Goal: Information Seeking & Learning: Learn about a topic

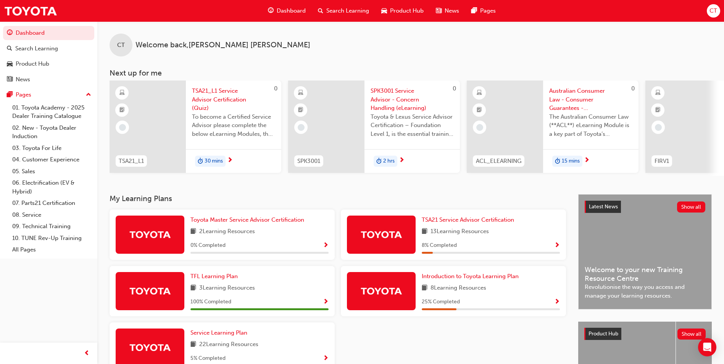
scroll to position [38, 0]
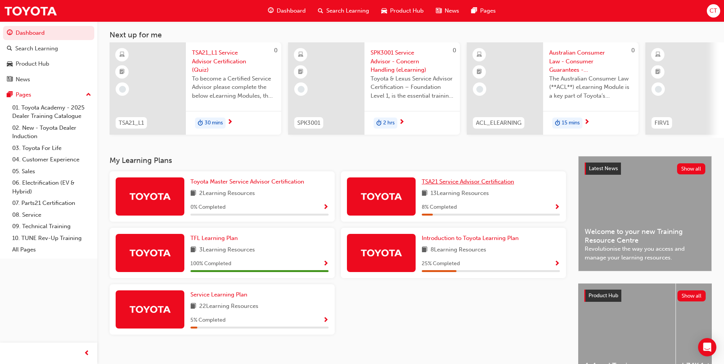
click at [455, 185] on span "TSA21 Service Advisor Certification" at bounding box center [467, 181] width 92 height 7
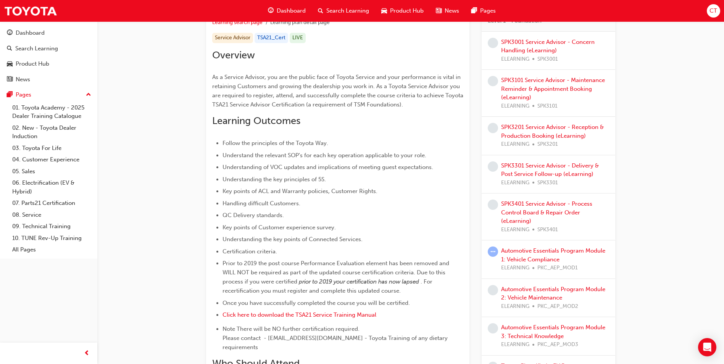
scroll to position [71, 0]
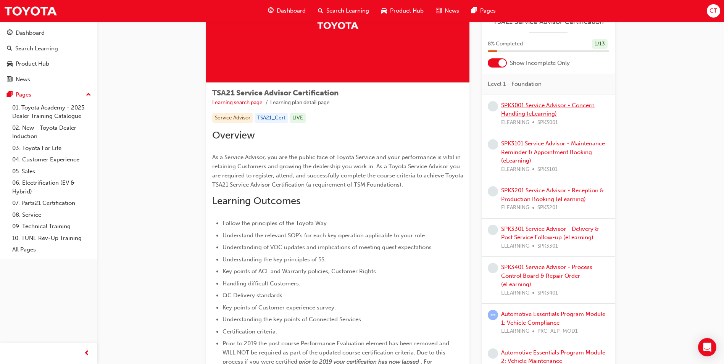
click at [539, 106] on link "SPK3001 Service Advisor - Concern Handling (eLearning)" at bounding box center [547, 110] width 93 height 16
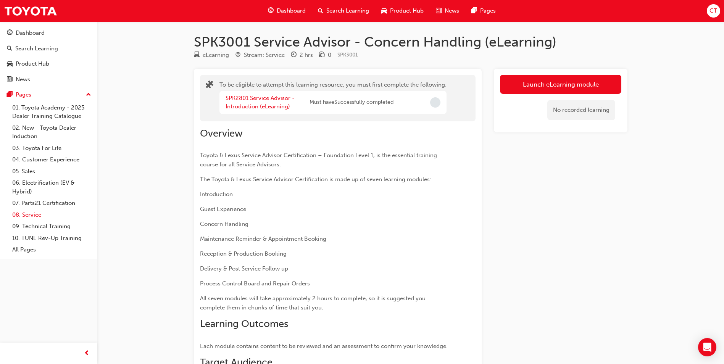
click at [27, 216] on link "08. Service" at bounding box center [51, 215] width 85 height 12
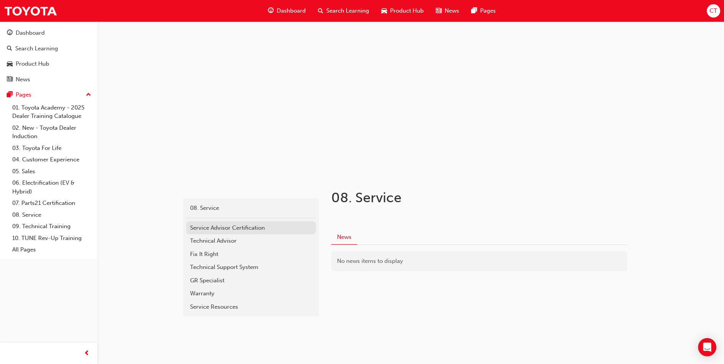
click at [246, 229] on div "Service Advisor Certification" at bounding box center [251, 228] width 122 height 9
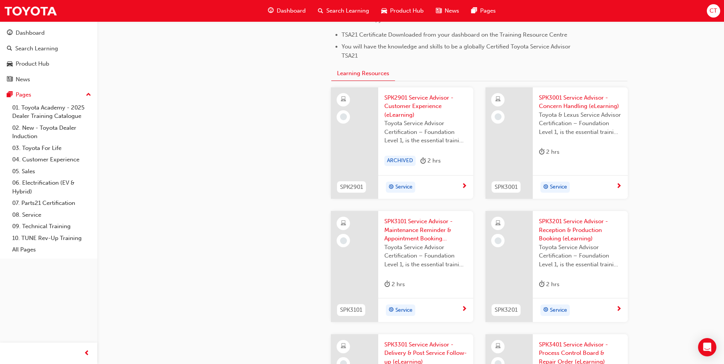
scroll to position [801, 0]
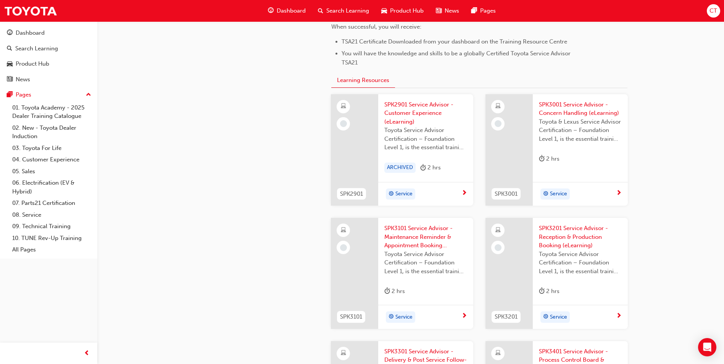
click at [291, 330] on div "service-advisor 08. Service Service Advisor Certification" at bounding box center [250, 53] width 137 height 1361
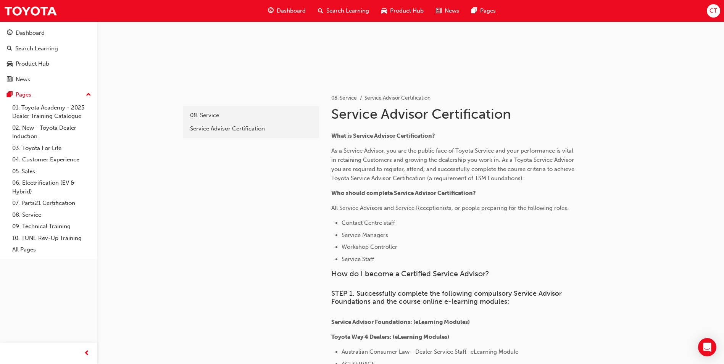
scroll to position [0, 0]
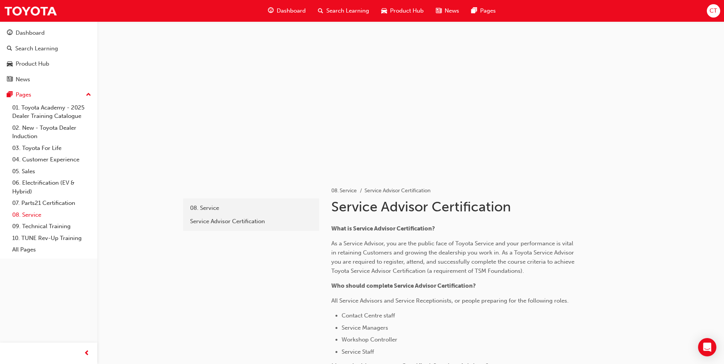
click at [32, 214] on link "08. Service" at bounding box center [51, 215] width 85 height 12
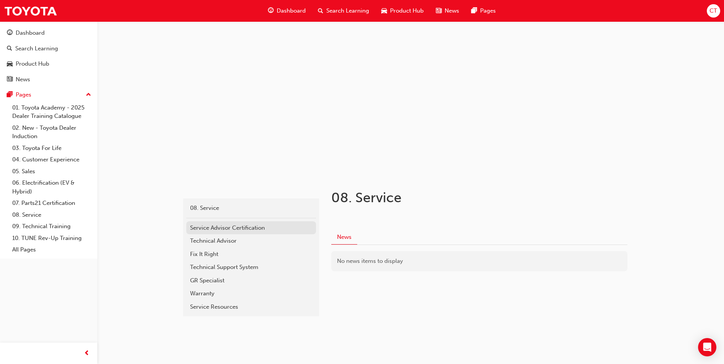
click at [215, 230] on div "Service Advisor Certification" at bounding box center [251, 228] width 122 height 9
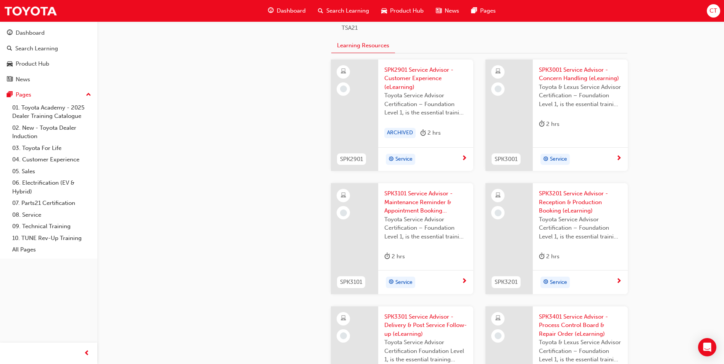
scroll to position [839, 0]
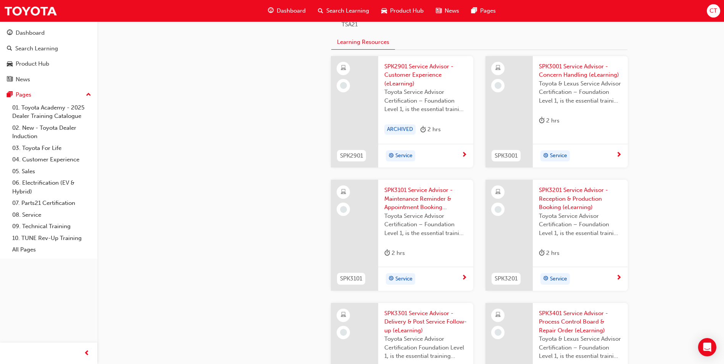
click at [400, 73] on span "SPK2901 Service Advisor - Customer Experience (eLearning)" at bounding box center [425, 75] width 83 height 26
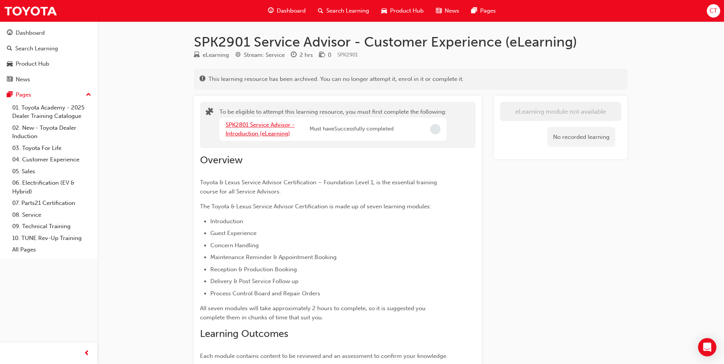
click at [261, 126] on link "SPK2801 Service Advisor - Introduction (eLearning)" at bounding box center [259, 129] width 69 height 16
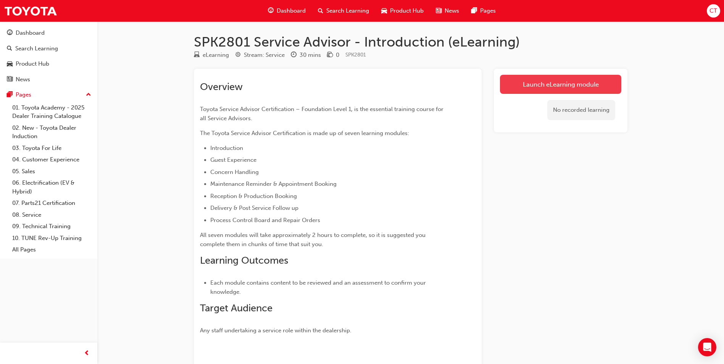
click at [537, 88] on link "Launch eLearning module" at bounding box center [560, 84] width 121 height 19
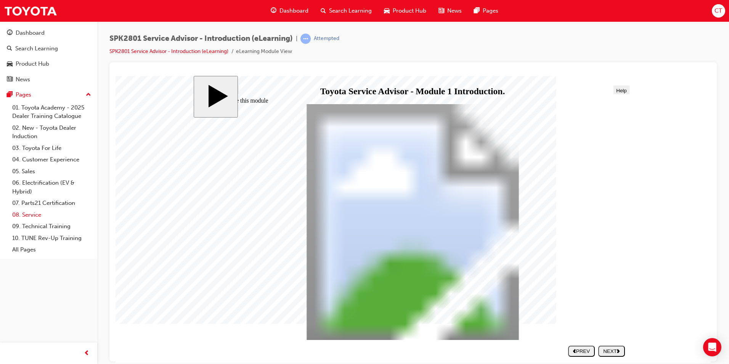
click at [31, 215] on link "08. Service" at bounding box center [51, 215] width 85 height 12
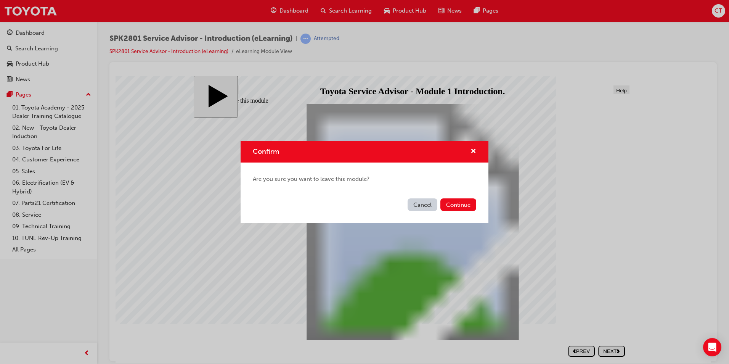
click at [420, 205] on button "Cancel" at bounding box center [423, 204] width 30 height 13
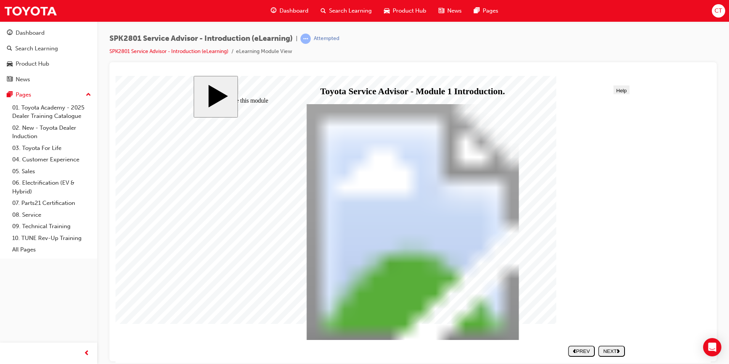
click at [608, 350] on div "NEXT" at bounding box center [612, 351] width 21 height 6
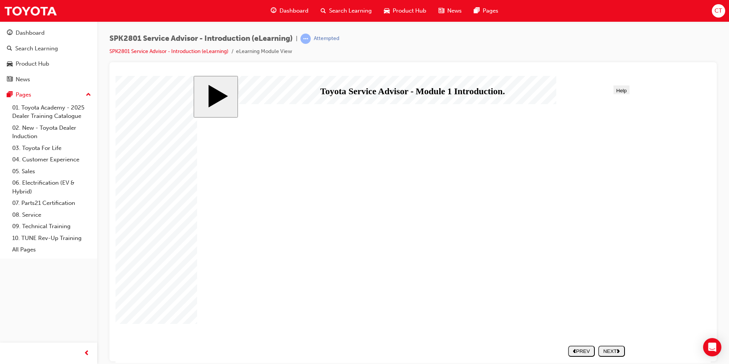
click at [613, 350] on div "NEXT" at bounding box center [612, 351] width 21 height 6
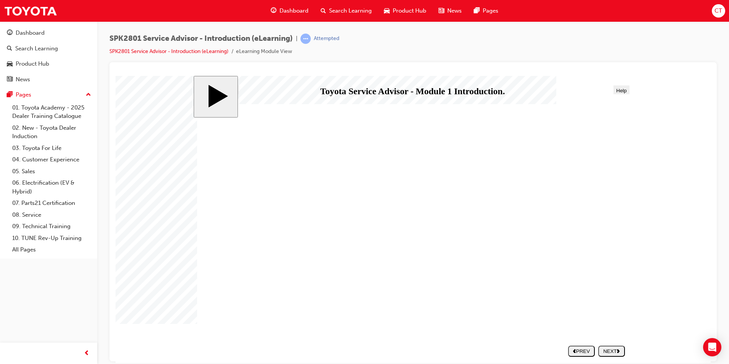
click at [614, 351] on div "NEXT" at bounding box center [612, 351] width 21 height 6
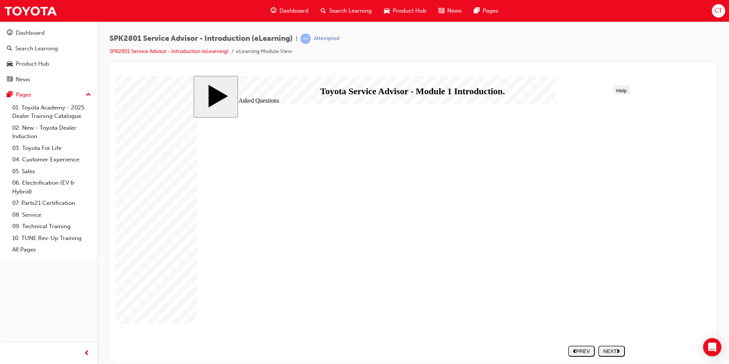
click at [612, 350] on div "NEXT" at bounding box center [612, 351] width 21 height 6
click at [615, 353] on div "NEXT" at bounding box center [612, 351] width 21 height 6
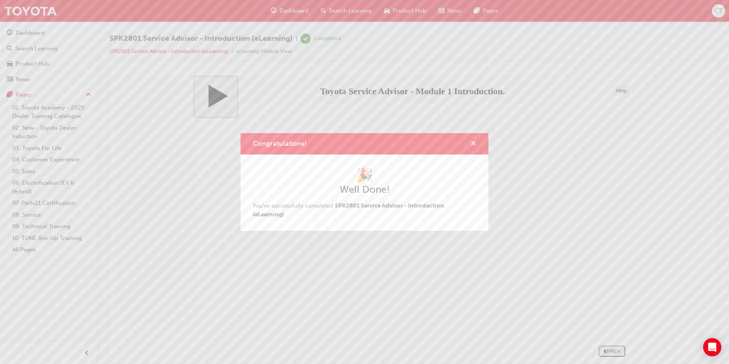
click at [472, 143] on span "cross-icon" at bounding box center [474, 144] width 6 height 7
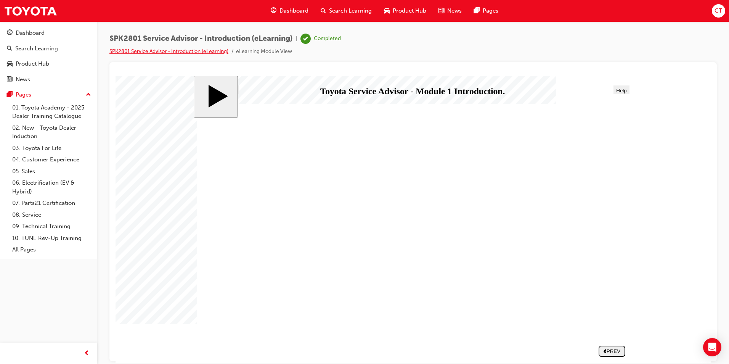
click at [210, 50] on link "SPK2801 Service Advisor - Introduction (eLearning)" at bounding box center [168, 51] width 119 height 6
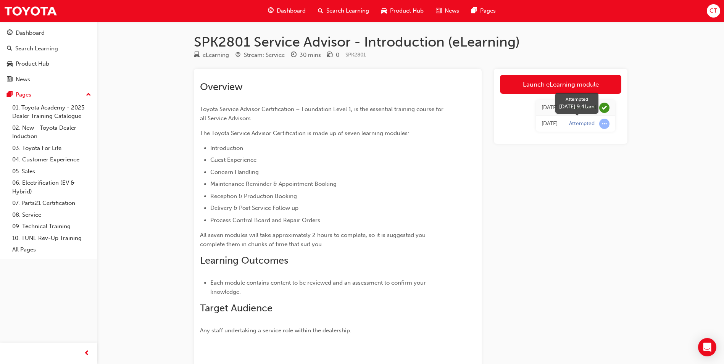
click at [600, 123] on span "learningRecordVerb_ATTEMPT-icon" at bounding box center [604, 124] width 10 height 10
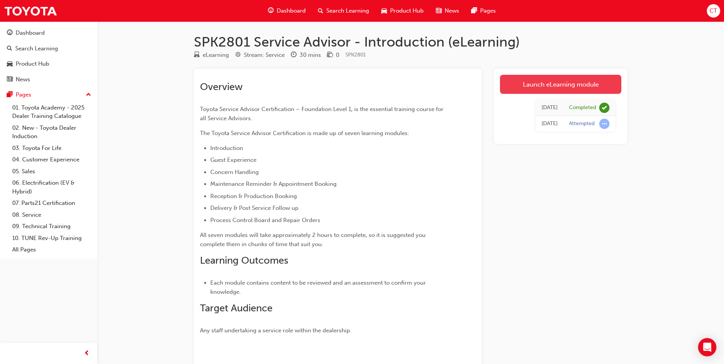
click at [537, 85] on link "Launch eLearning module" at bounding box center [560, 84] width 121 height 19
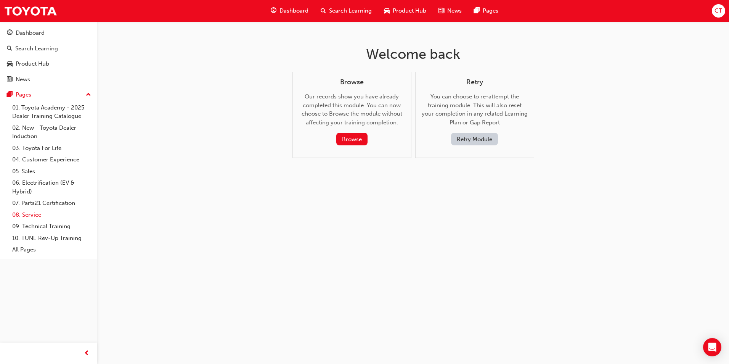
click at [24, 214] on link "08. Service" at bounding box center [51, 215] width 85 height 12
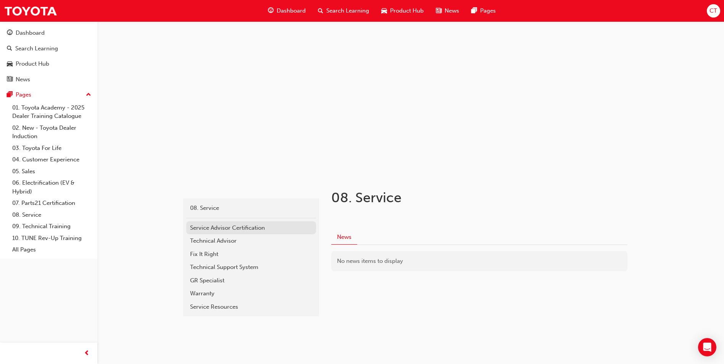
click at [236, 225] on div "Service Advisor Certification" at bounding box center [251, 228] width 122 height 9
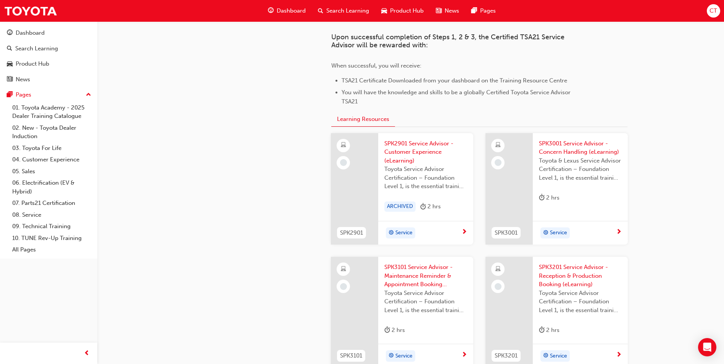
scroll to position [763, 0]
click at [404, 232] on span "Service" at bounding box center [403, 232] width 17 height 9
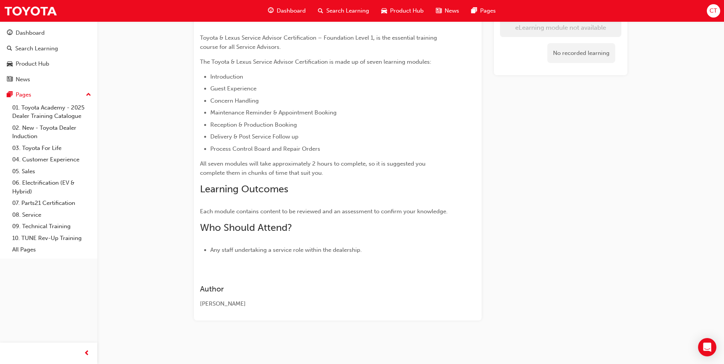
scroll to position [136, 0]
click at [22, 30] on div "Dashboard" at bounding box center [30, 33] width 29 height 9
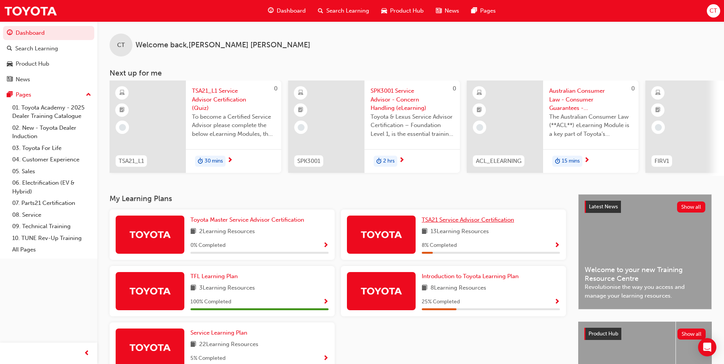
click at [445, 222] on span "TSA21 Service Advisor Certification" at bounding box center [467, 219] width 92 height 7
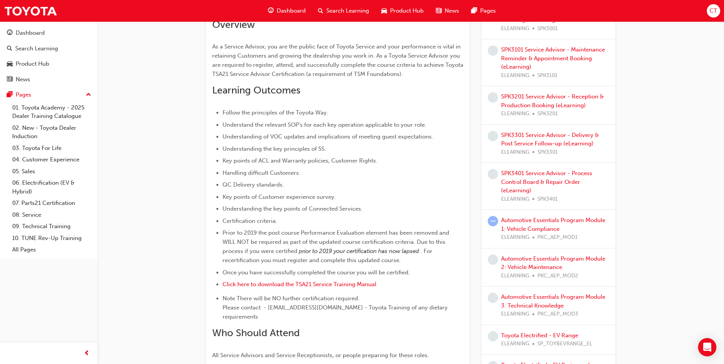
scroll to position [191, 0]
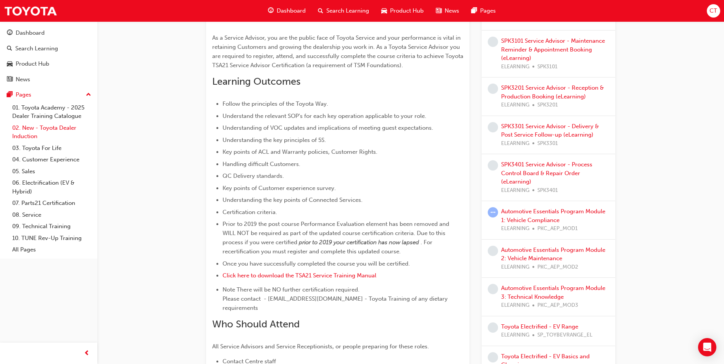
click at [27, 129] on link "02. New - Toyota Dealer Induction" at bounding box center [51, 132] width 85 height 20
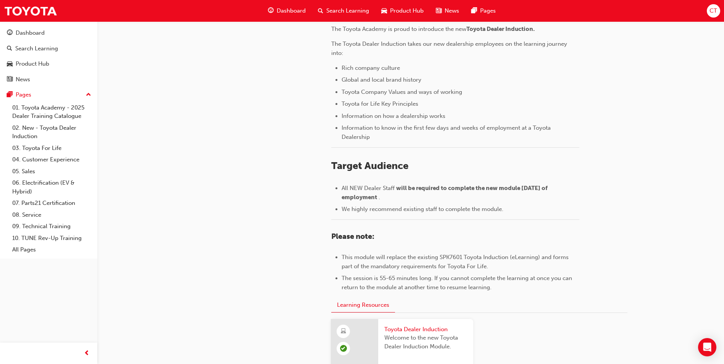
scroll to position [319, 0]
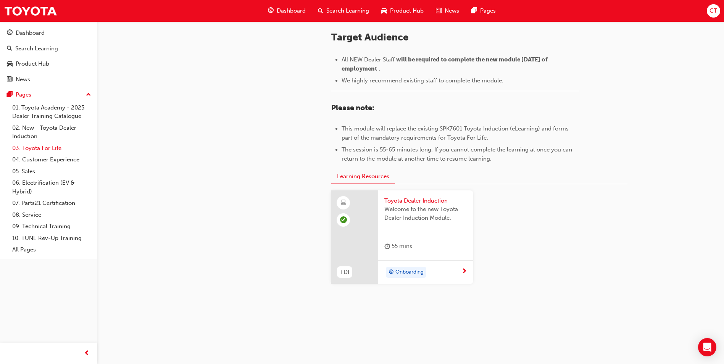
click at [43, 149] on link "03. Toyota For Life" at bounding box center [51, 148] width 85 height 12
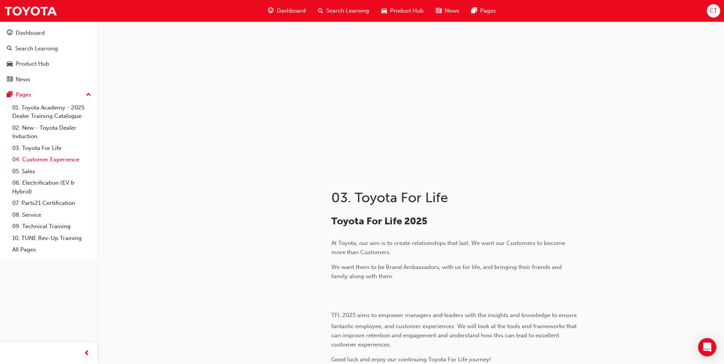
click at [34, 158] on link "04. Customer Experience" at bounding box center [51, 160] width 85 height 12
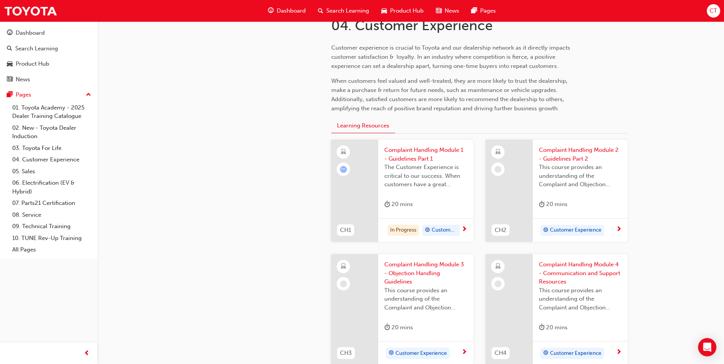
scroll to position [267, 0]
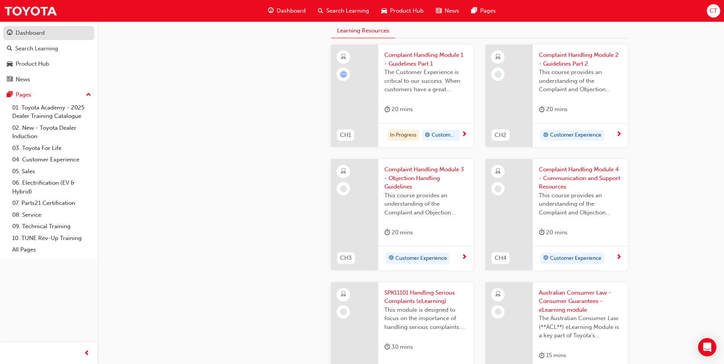
click at [39, 34] on div "Dashboard" at bounding box center [30, 33] width 29 height 9
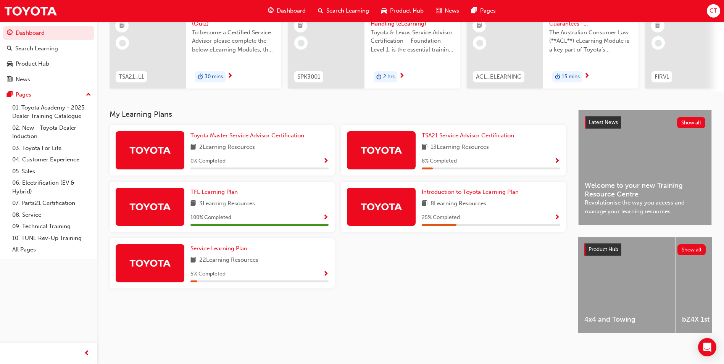
scroll to position [92, 0]
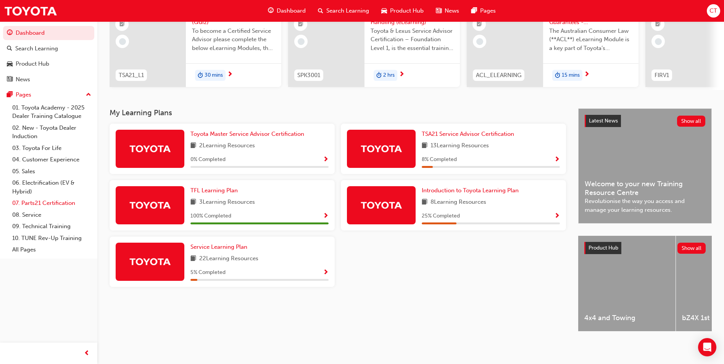
click at [30, 203] on link "07. Parts21 Certification" at bounding box center [51, 203] width 85 height 12
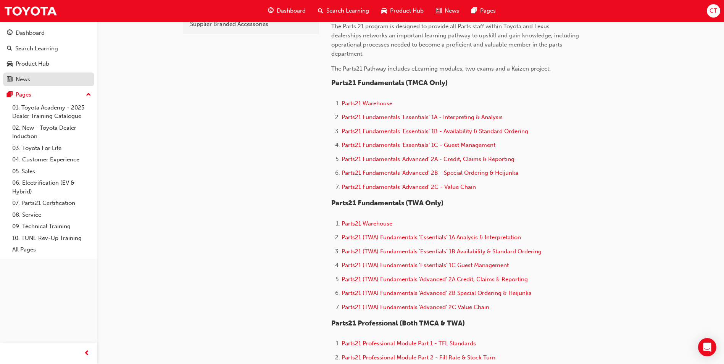
scroll to position [191, 0]
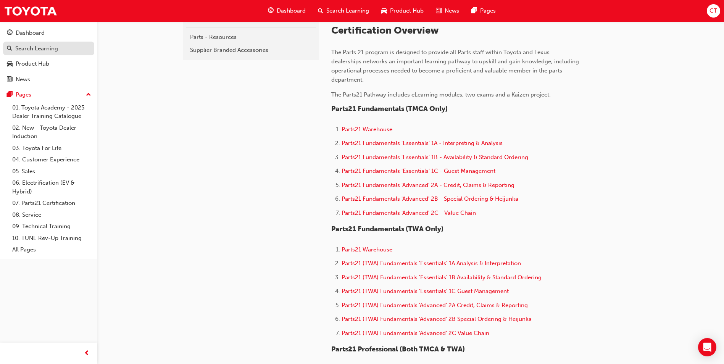
click at [29, 49] on div "Search Learning" at bounding box center [36, 48] width 43 height 9
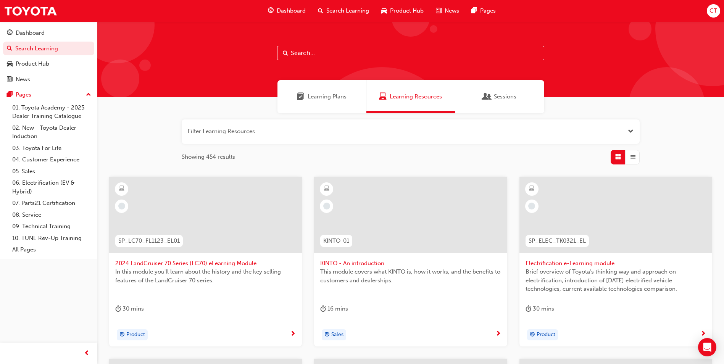
click at [318, 97] on span "Learning Plans" at bounding box center [326, 96] width 39 height 9
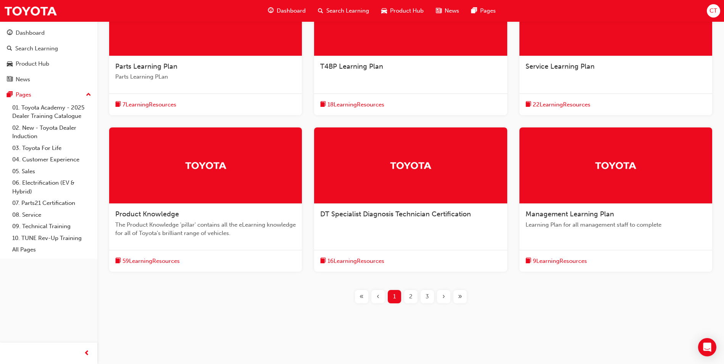
scroll to position [198, 0]
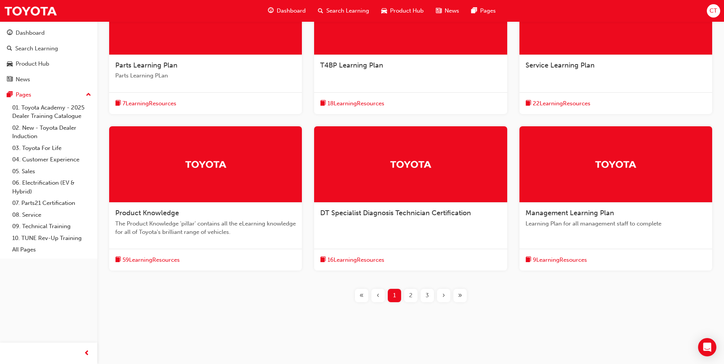
click at [412, 296] on span "2" at bounding box center [410, 295] width 3 height 9
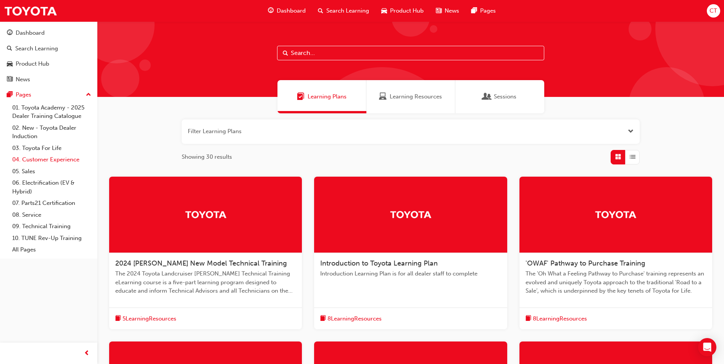
click at [29, 161] on link "04. Customer Experience" at bounding box center [51, 160] width 85 height 12
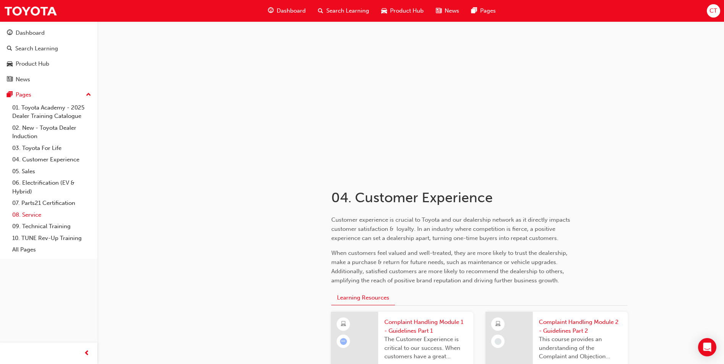
click at [35, 215] on link "08. Service" at bounding box center [51, 215] width 85 height 12
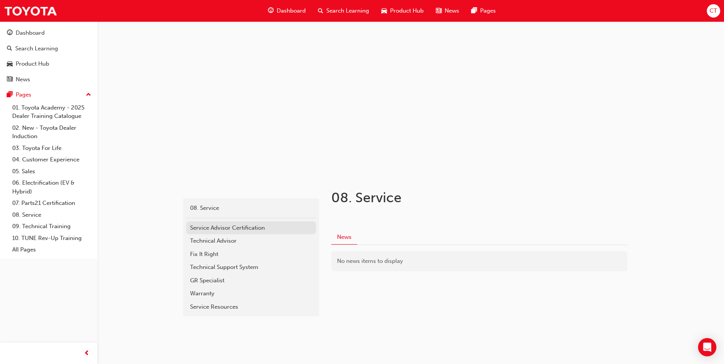
click at [232, 230] on div "Service Advisor Certification" at bounding box center [251, 228] width 122 height 9
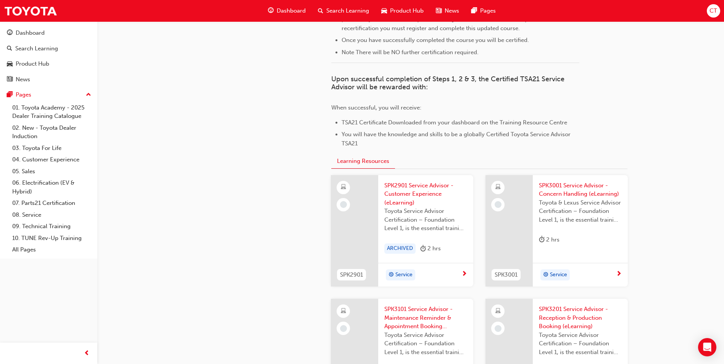
scroll to position [725, 0]
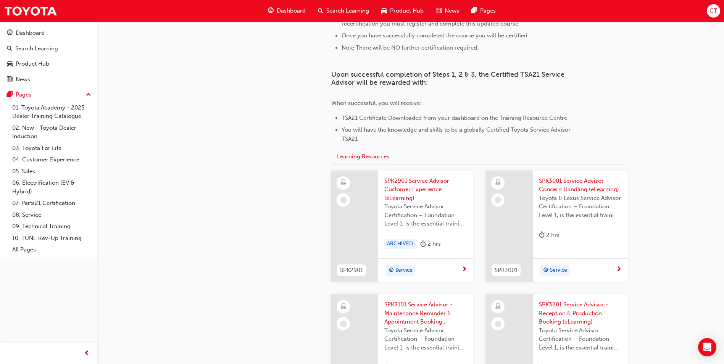
click at [409, 189] on span "SPK2901 Service Advisor - Customer Experience (eLearning)" at bounding box center [425, 190] width 83 height 26
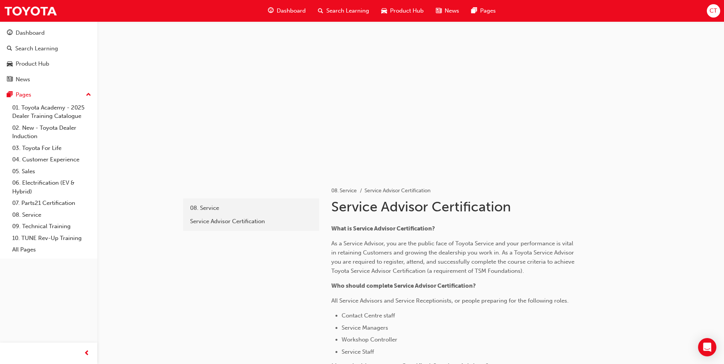
scroll to position [725, 0]
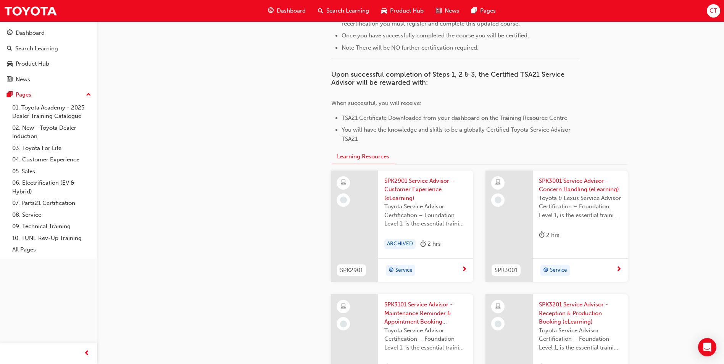
click at [263, 331] on div "service-advisor 08. Service Service Advisor Certification" at bounding box center [250, 129] width 137 height 1361
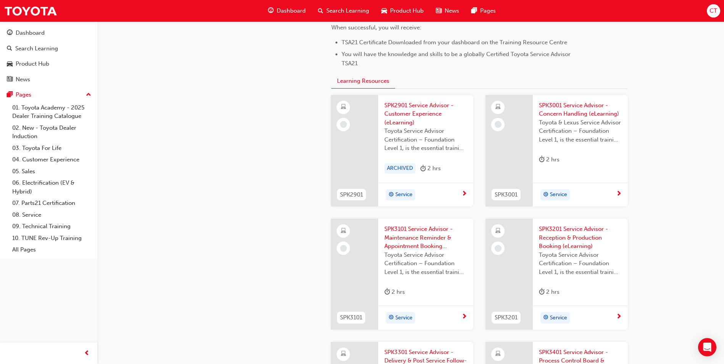
scroll to position [801, 0]
click at [424, 229] on span "SPK3101 Service Advisor - Maintenance Reminder & Appointment Booking (eLearning)" at bounding box center [425, 237] width 83 height 26
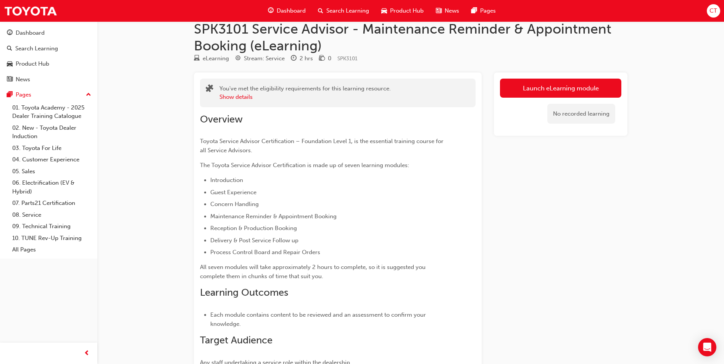
scroll to position [11, 0]
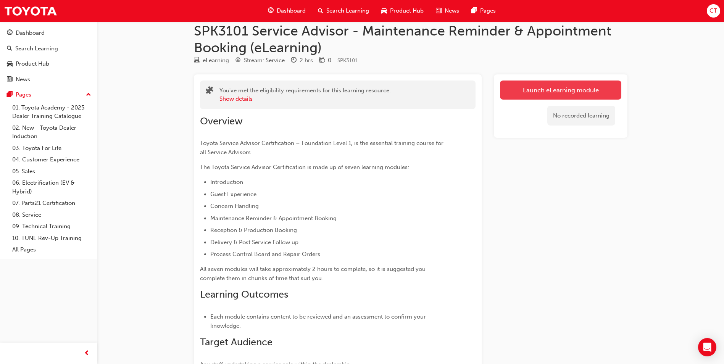
click at [539, 92] on link "Launch eLearning module" at bounding box center [560, 89] width 121 height 19
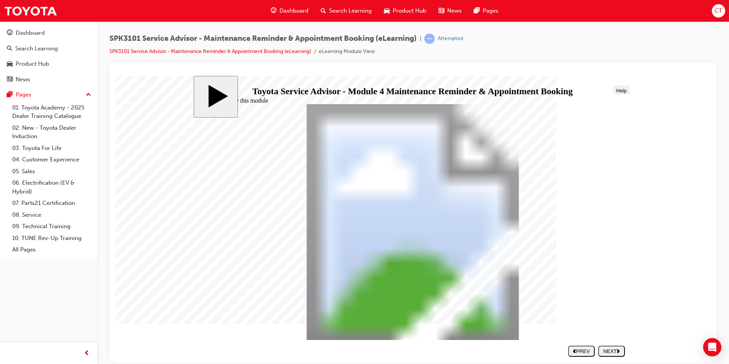
click at [607, 352] on div "NEXT" at bounding box center [612, 351] width 21 height 6
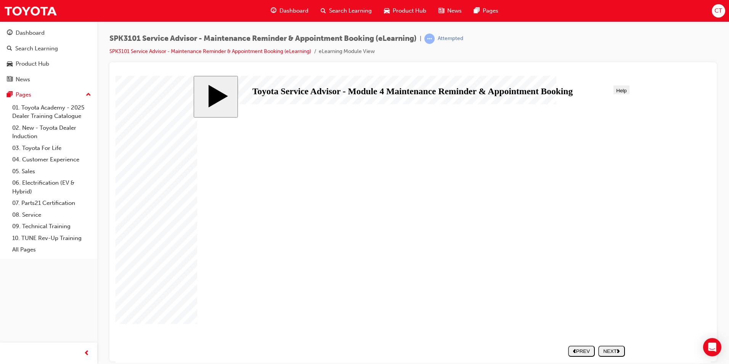
click at [617, 351] on div "NEXT" at bounding box center [612, 351] width 21 height 6
click at [614, 351] on div "NEXT" at bounding box center [612, 351] width 21 height 6
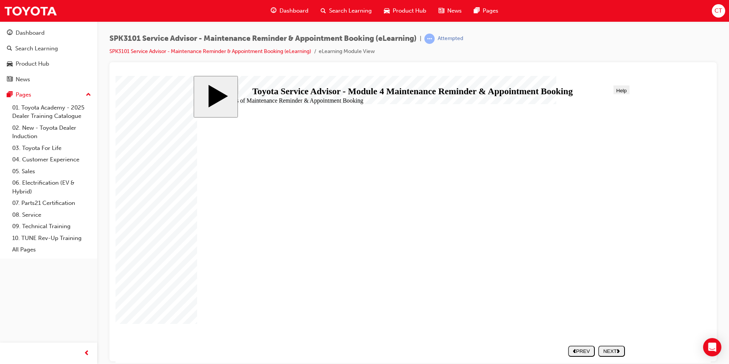
click at [617, 351] on div "NEXT" at bounding box center [612, 351] width 21 height 6
click at [606, 351] on div "NEXT" at bounding box center [612, 351] width 21 height 6
click at [581, 351] on div "PREV" at bounding box center [581, 351] width 21 height 6
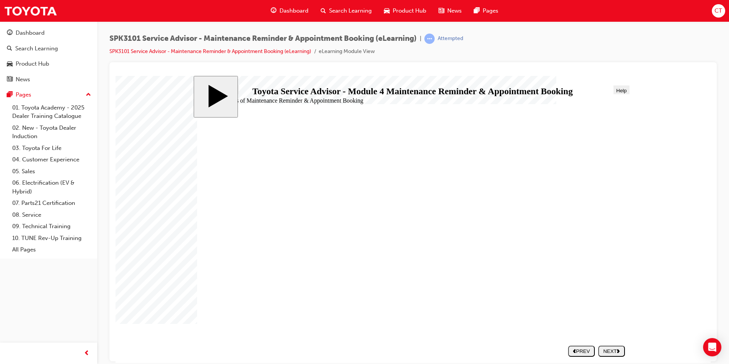
click at [617, 348] on div "NEXT" at bounding box center [612, 351] width 21 height 6
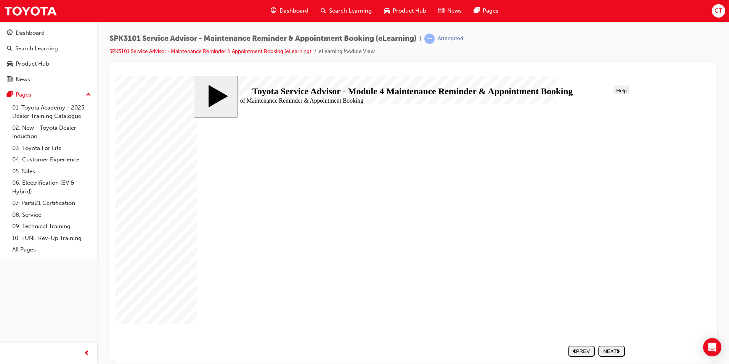
click at [621, 352] on div "NEXT" at bounding box center [612, 351] width 21 height 6
click at [618, 350] on use "next" at bounding box center [618, 351] width 3 height 4
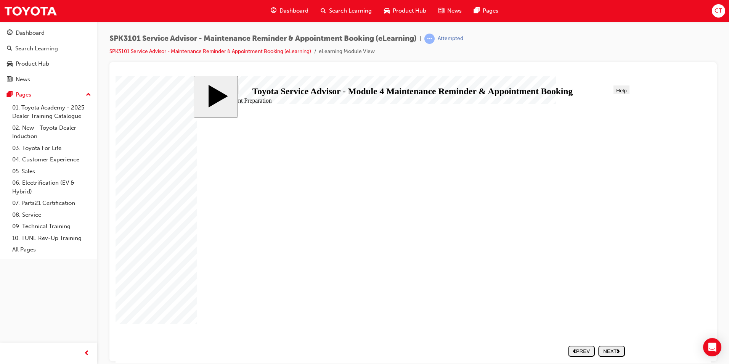
click at [614, 351] on div "NEXT" at bounding box center [612, 351] width 21 height 6
click at [611, 349] on div "NEXT" at bounding box center [612, 351] width 21 height 6
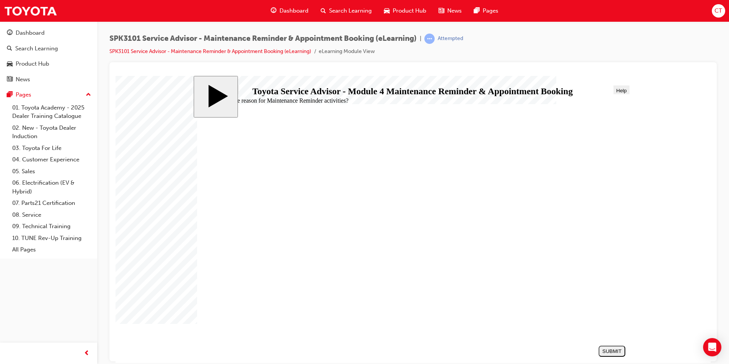
radio input "true"
click at [618, 351] on div "SUBMIT" at bounding box center [612, 351] width 21 height 6
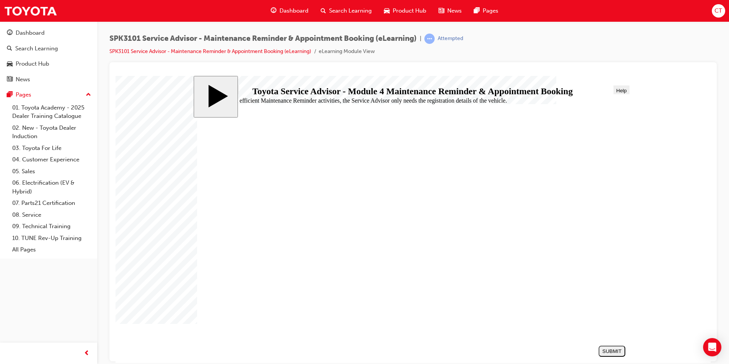
radio input "true"
click at [613, 349] on div "SUBMIT" at bounding box center [612, 351] width 21 height 6
radio input "true"
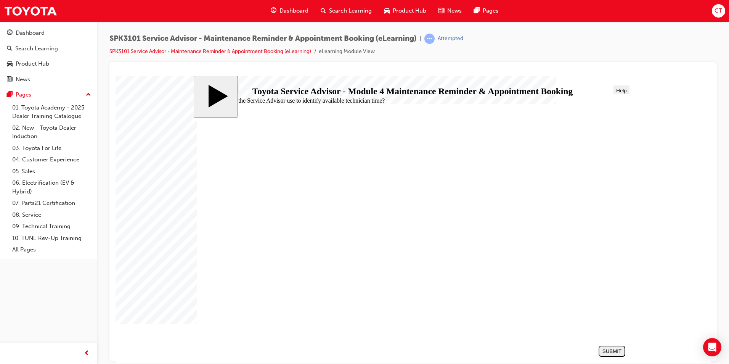
click at [610, 352] on div "SUBMIT" at bounding box center [612, 351] width 21 height 6
radio input "true"
click at [619, 349] on div "SUBMIT" at bounding box center [612, 351] width 21 height 6
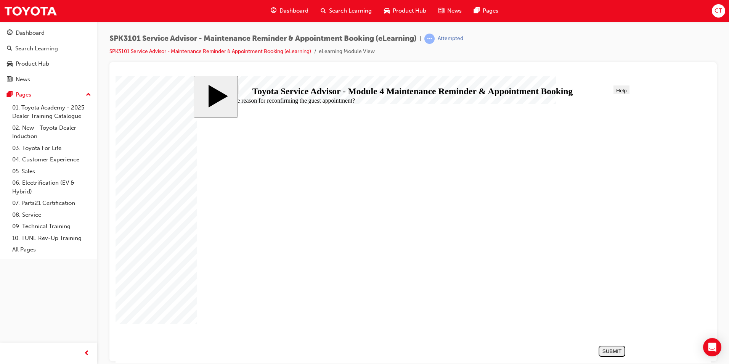
radio input "true"
click at [619, 350] on div "SUBMIT" at bounding box center [612, 351] width 21 height 6
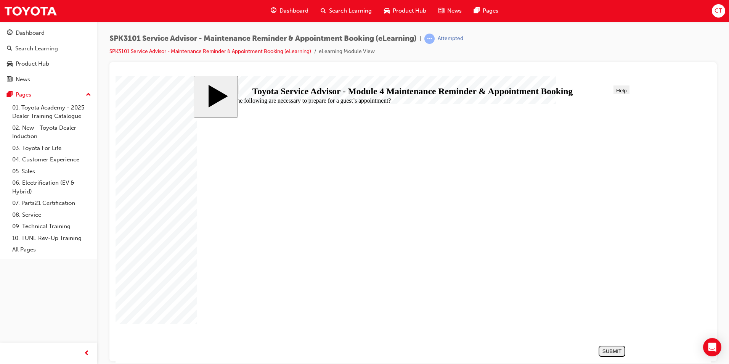
radio input "true"
click at [618, 350] on div "SUBMIT" at bounding box center [612, 351] width 21 height 6
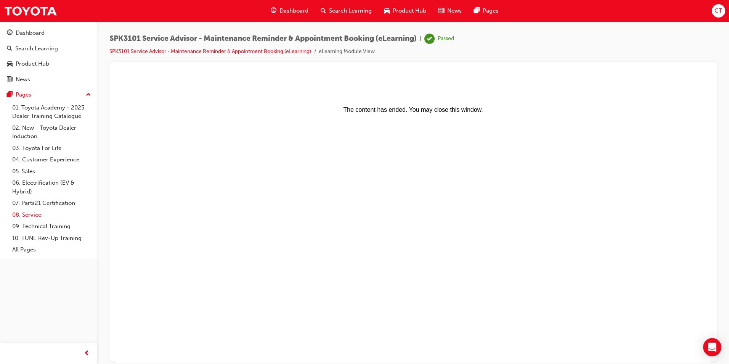
click at [29, 215] on link "08. Service" at bounding box center [51, 215] width 85 height 12
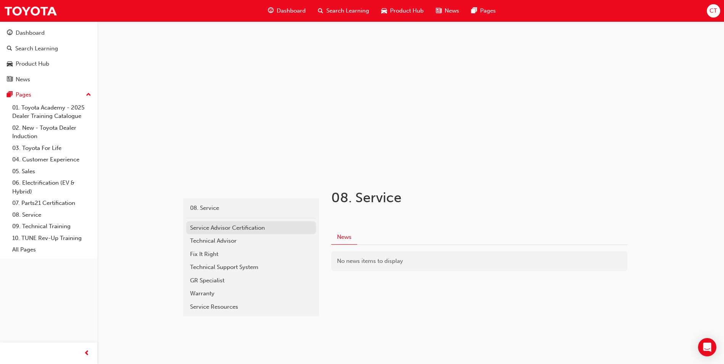
click at [202, 228] on div "Service Advisor Certification" at bounding box center [251, 228] width 122 height 9
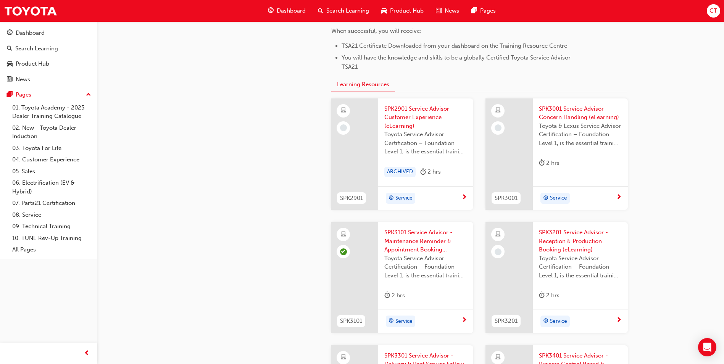
scroll to position [839, 0]
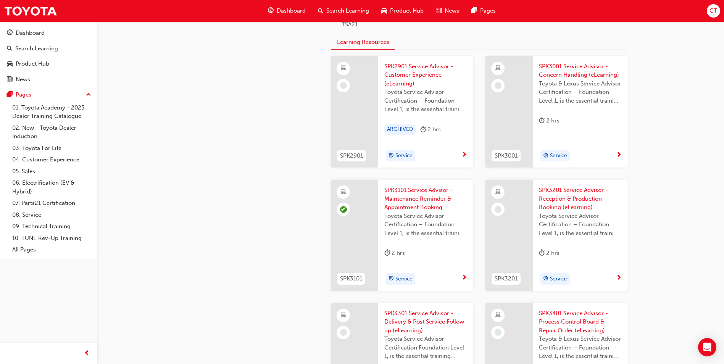
click at [465, 277] on span "next-icon" at bounding box center [464, 278] width 6 height 7
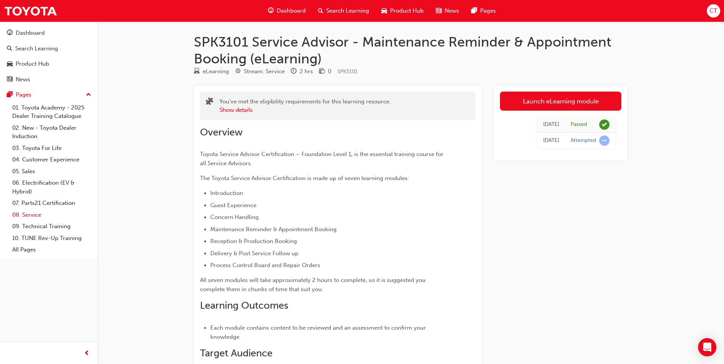
click at [29, 217] on link "08. Service" at bounding box center [51, 215] width 85 height 12
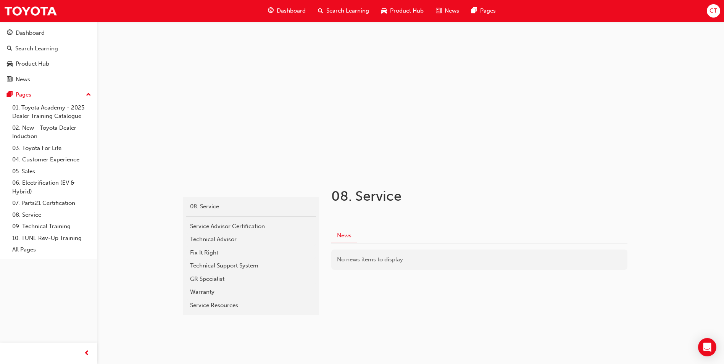
scroll to position [2, 0]
click at [242, 225] on div "Service Advisor Certification" at bounding box center [251, 226] width 122 height 9
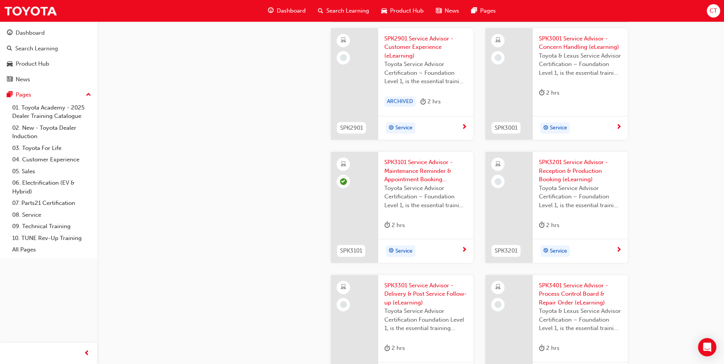
scroll to position [879, 0]
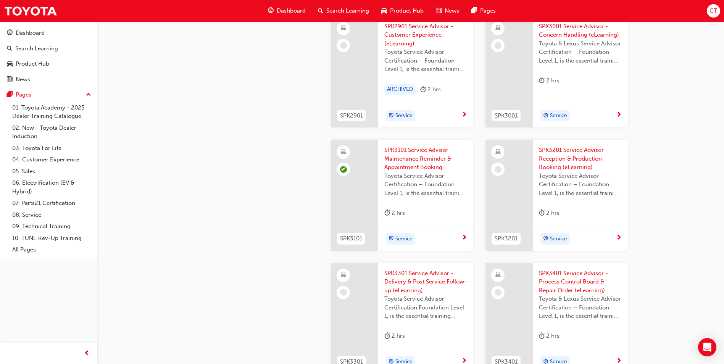
click at [578, 158] on span "SPK3201 Service Advisor - Reception & Production Booking (eLearning)" at bounding box center [580, 159] width 83 height 26
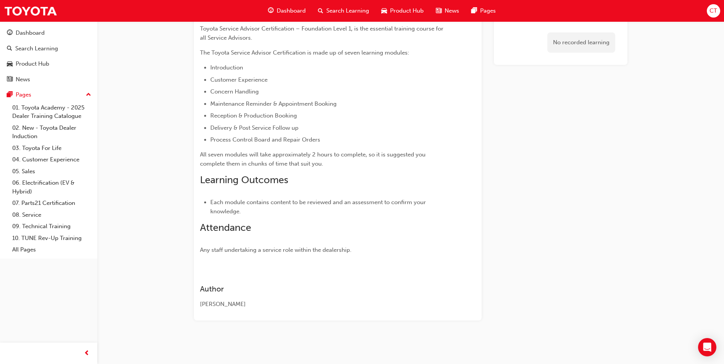
scroll to position [125, 0]
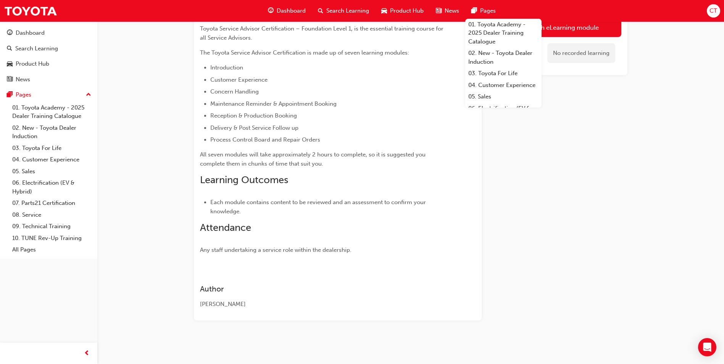
click at [560, 31] on link "Launch eLearning module" at bounding box center [560, 27] width 121 height 19
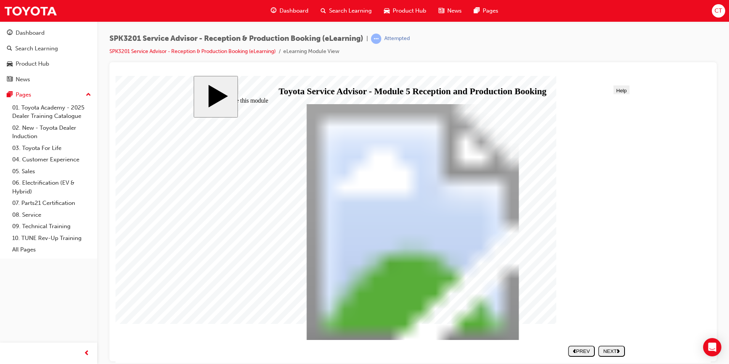
click at [610, 348] on div "NEXT" at bounding box center [612, 351] width 21 height 6
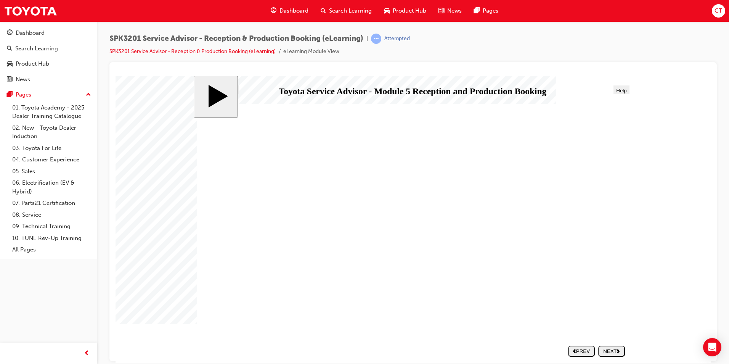
click at [619, 350] on polygon "next" at bounding box center [618, 351] width 3 height 4
